Goal: Check status: Check status

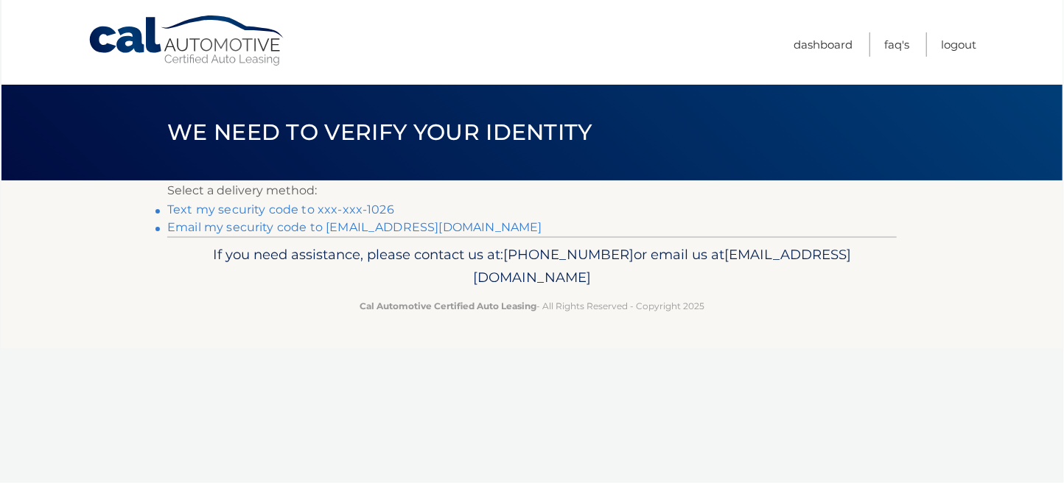
click at [317, 207] on link "Text my security code to xxx-xxx-1026" at bounding box center [280, 210] width 227 height 14
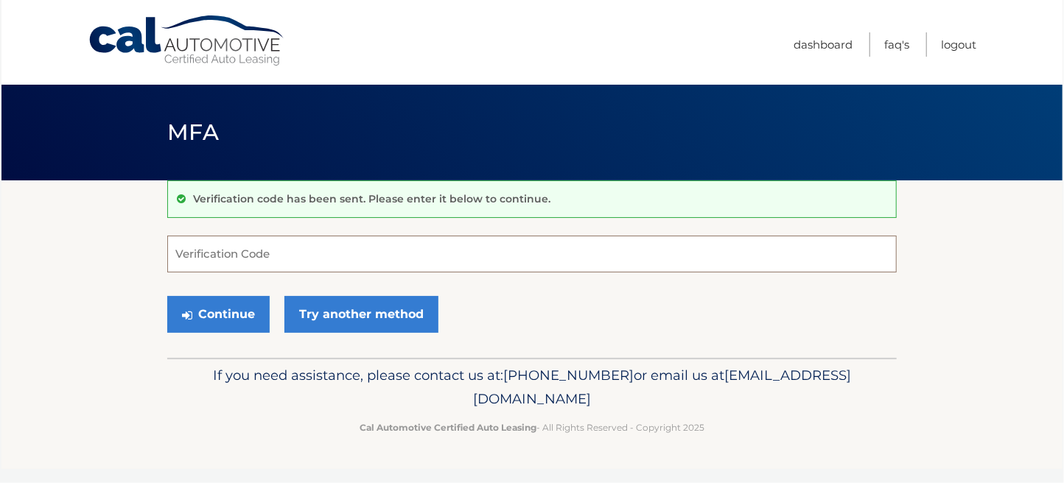
click at [259, 253] on input "Verification Code" at bounding box center [531, 254] width 729 height 37
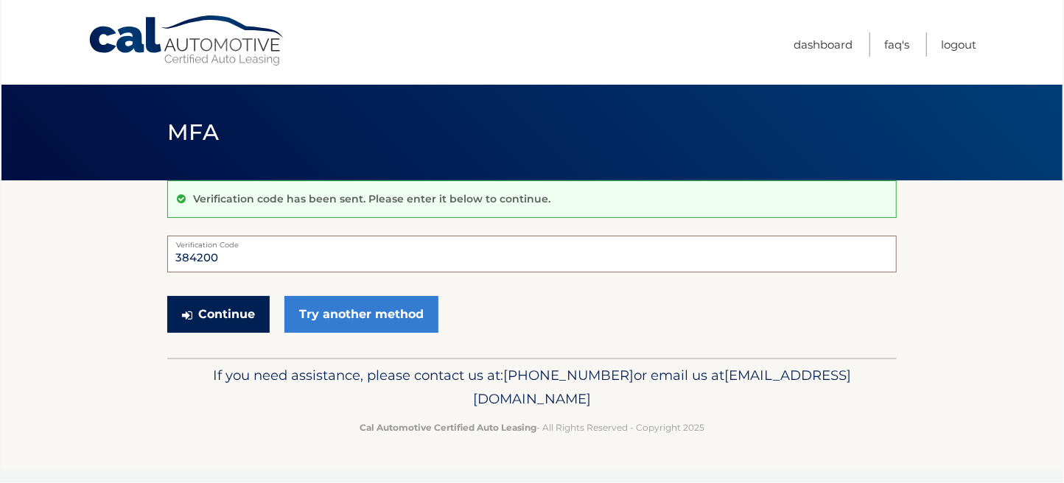
type input "384200"
click at [236, 318] on button "Continue" at bounding box center [218, 314] width 102 height 37
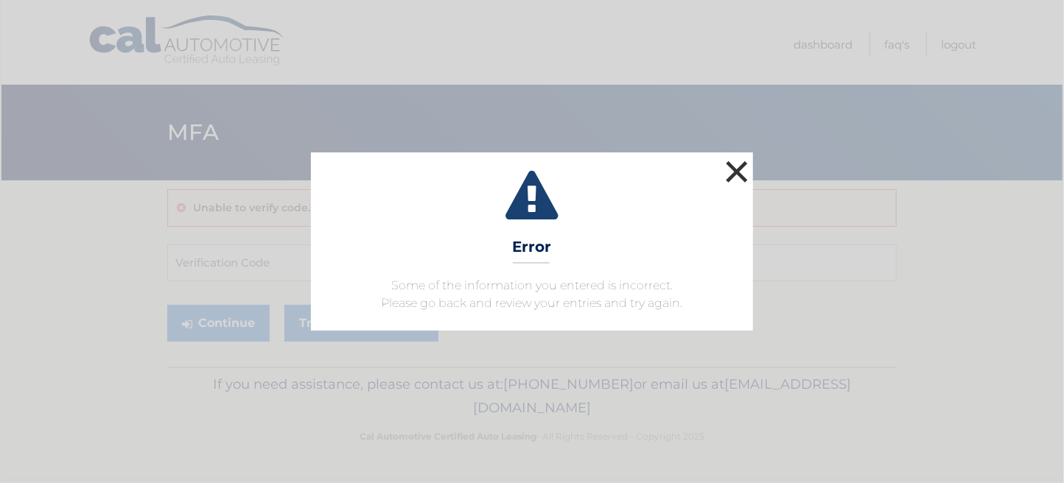
click at [737, 169] on button "×" at bounding box center [736, 171] width 29 height 29
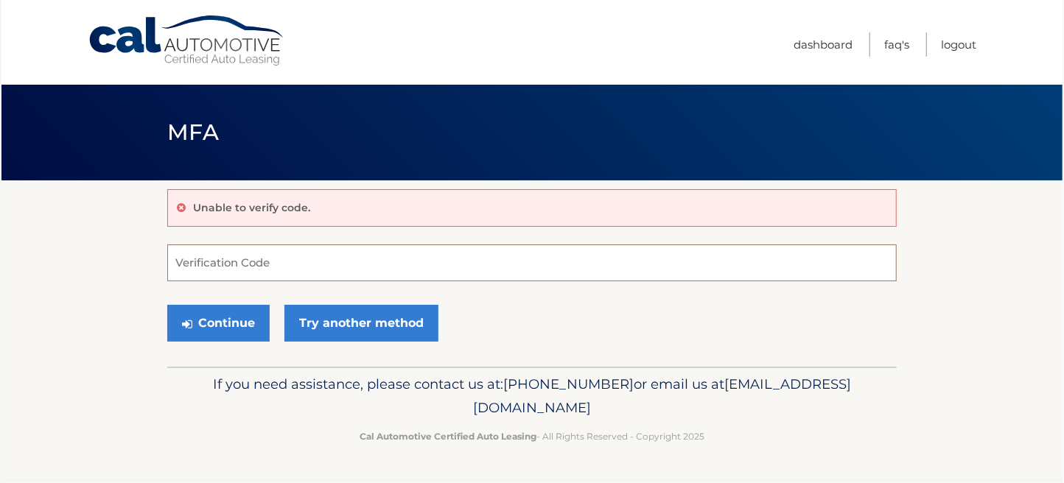
click at [295, 267] on input "Verification Code" at bounding box center [531, 263] width 729 height 37
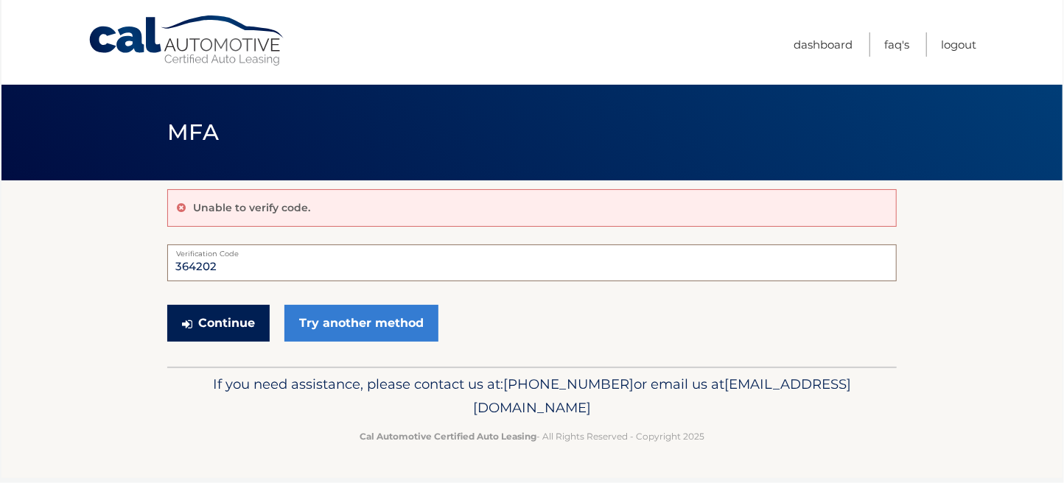
type input "364202"
click at [239, 323] on button "Continue" at bounding box center [218, 323] width 102 height 37
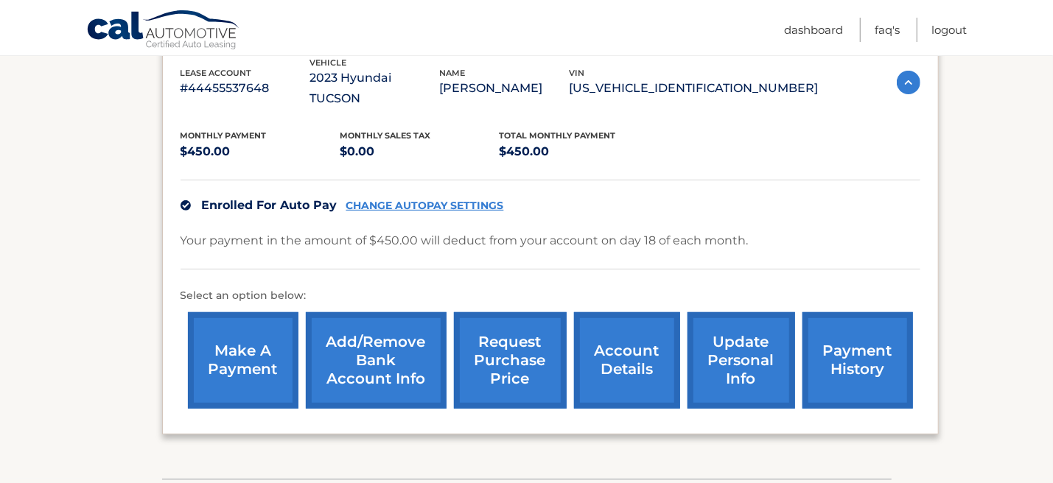
scroll to position [290, 0]
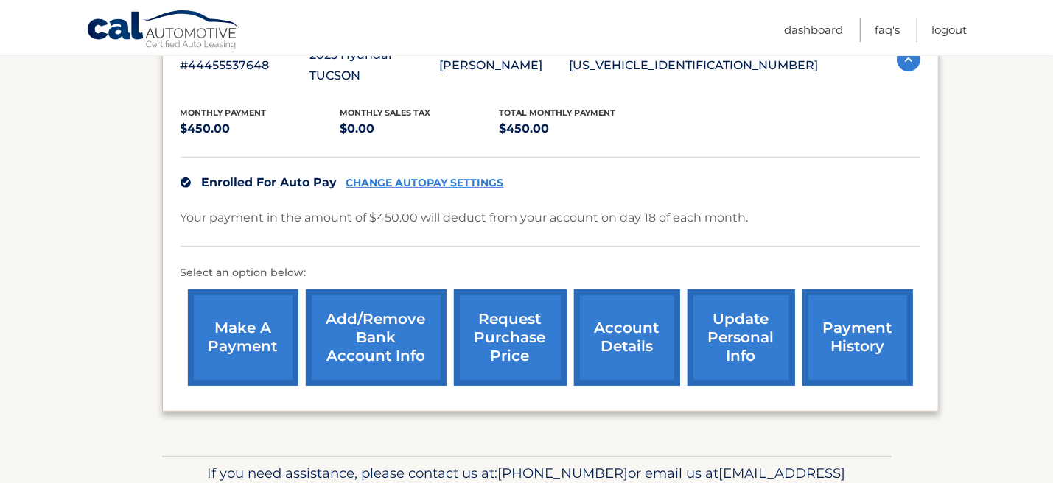
click at [619, 319] on link "account details" at bounding box center [627, 338] width 106 height 97
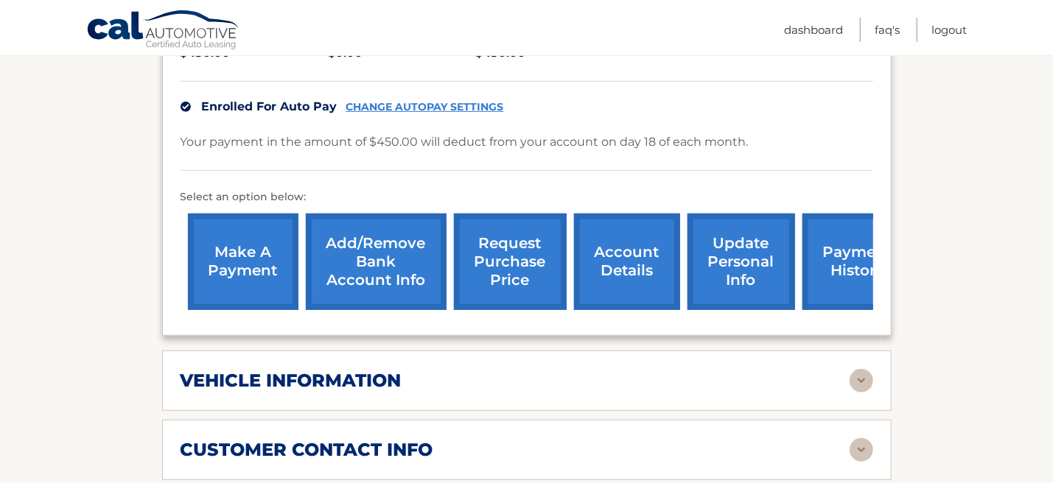
scroll to position [379, 0]
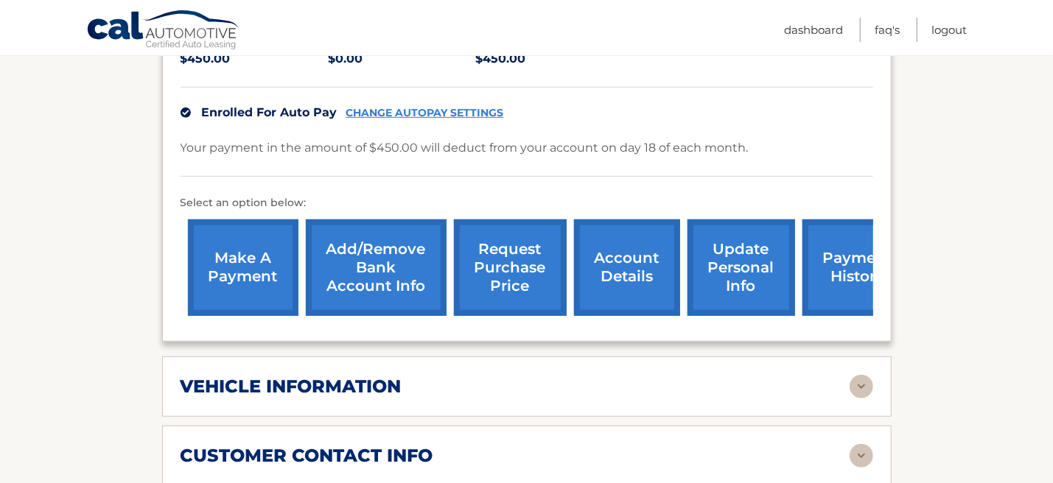
click at [520, 249] on link "request purchase price" at bounding box center [510, 268] width 113 height 97
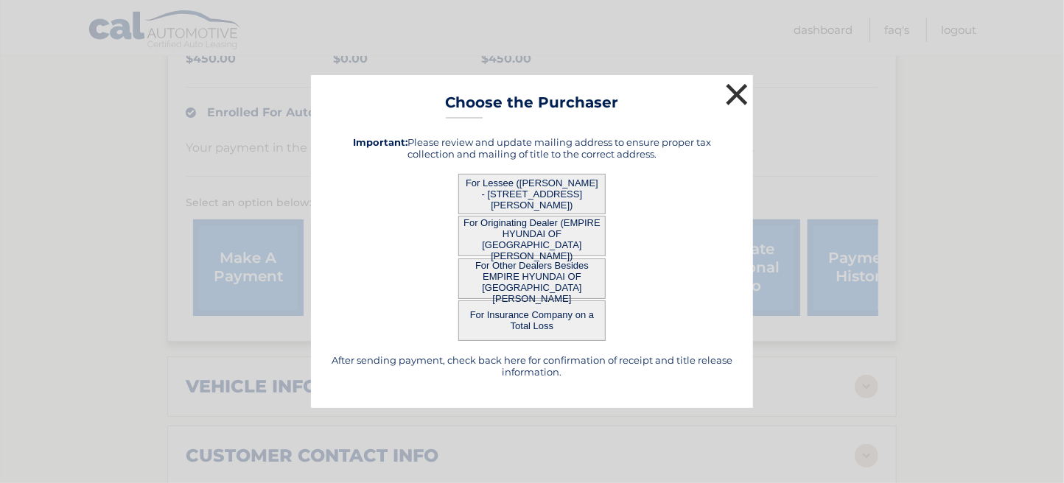
click at [735, 88] on button "×" at bounding box center [736, 94] width 29 height 29
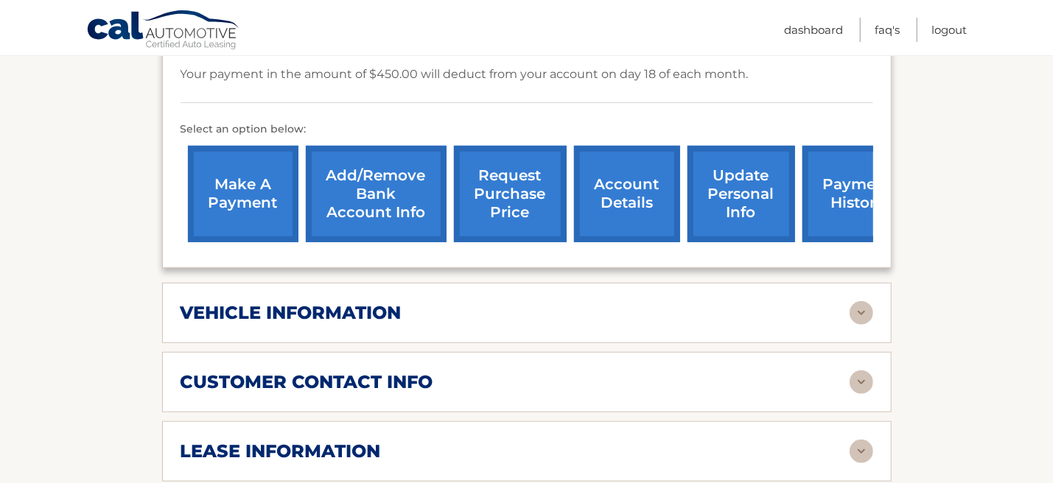
scroll to position [30, 0]
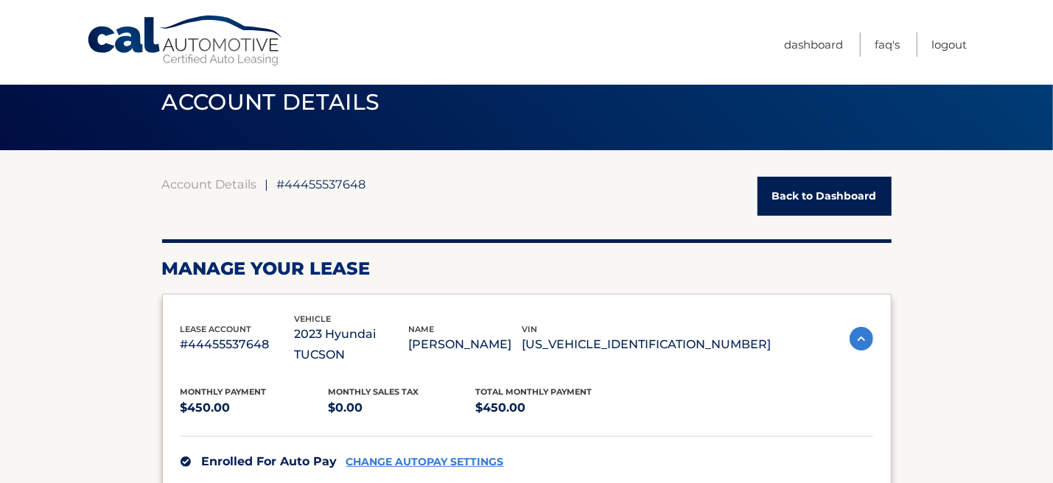
click at [825, 200] on link "Back to Dashboard" at bounding box center [824, 196] width 134 height 39
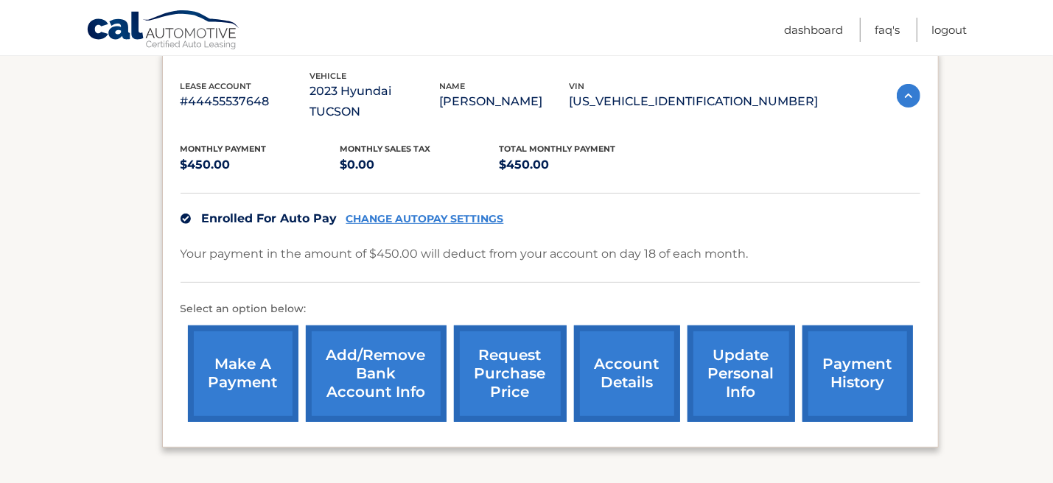
scroll to position [255, 0]
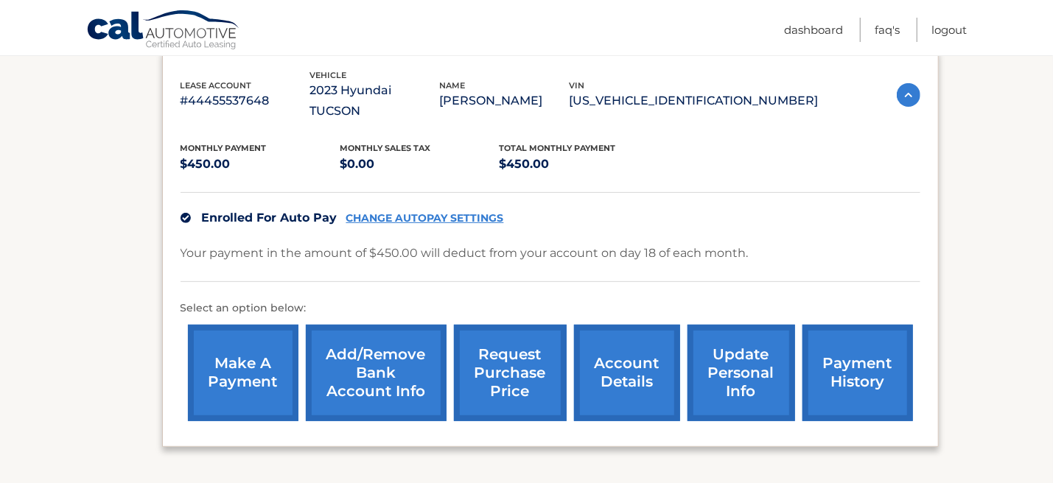
click at [618, 365] on link "account details" at bounding box center [627, 373] width 106 height 97
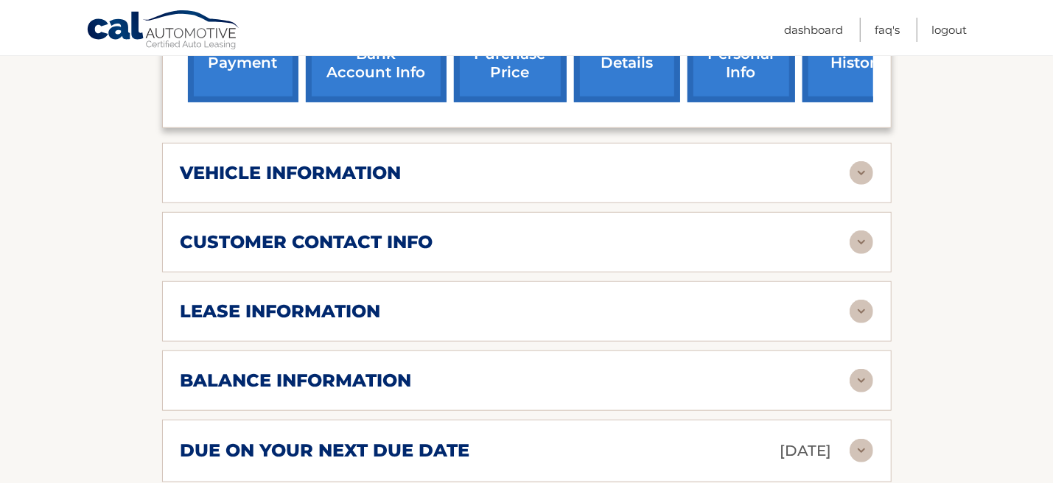
scroll to position [604, 0]
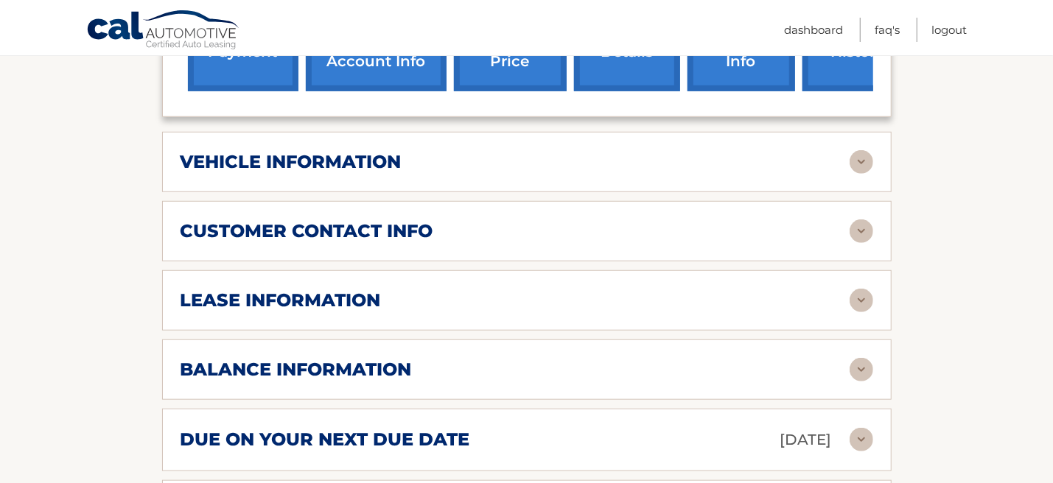
click at [867, 289] on img at bounding box center [861, 301] width 24 height 24
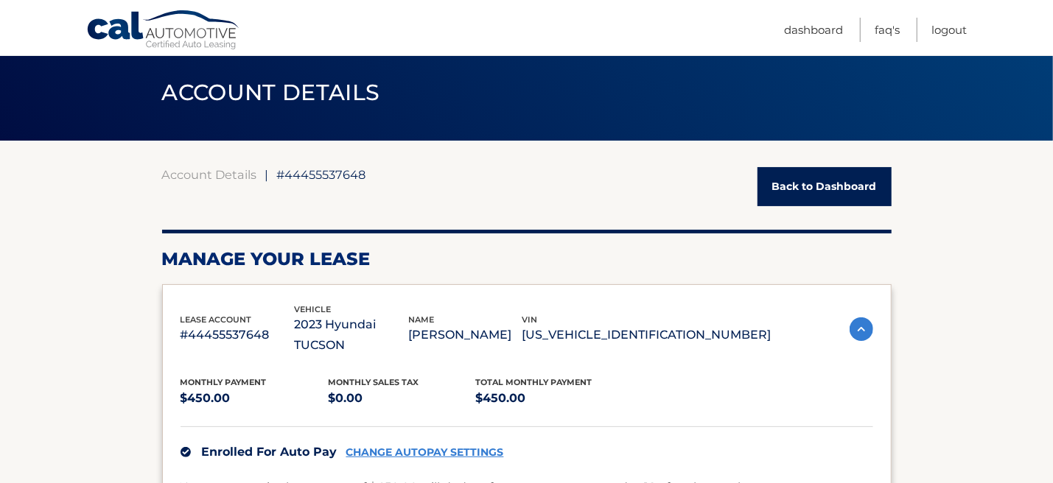
scroll to position [0, 0]
